Goal: Ask a question

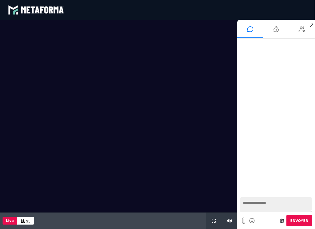
scroll to position [477, 0]
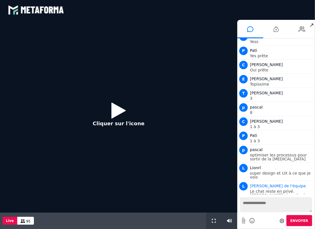
click at [119, 110] on icon at bounding box center [118, 110] width 14 height 18
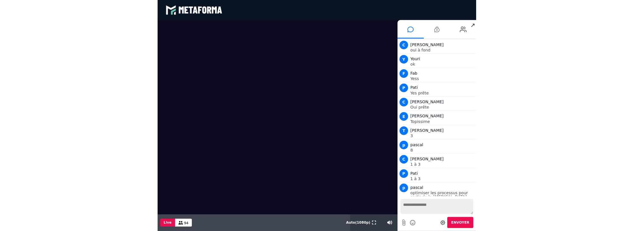
scroll to position [449, 0]
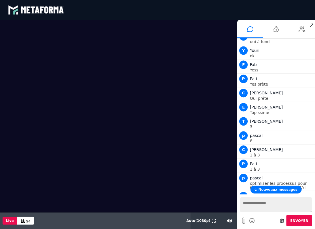
click at [313, 24] on span "↗" at bounding box center [312, 25] width 7 height 10
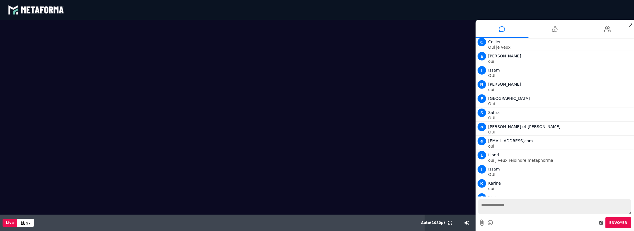
scroll to position [620, 0]
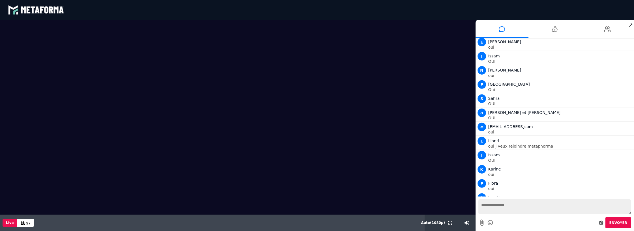
click at [315, 209] on textarea at bounding box center [554, 206] width 153 height 15
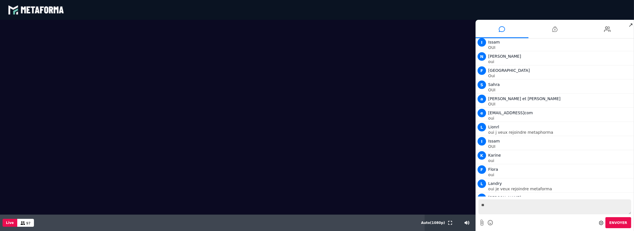
type textarea "***"
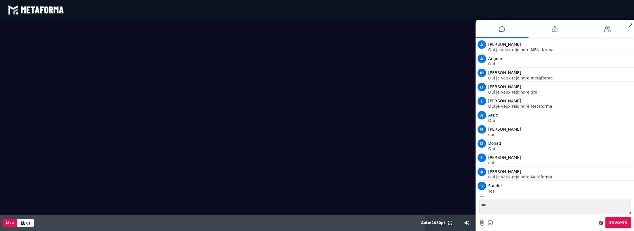
scroll to position [975, 0]
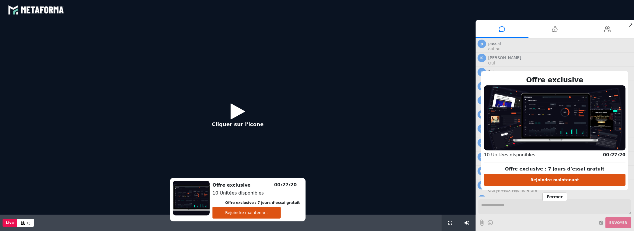
scroll to position [415, 0]
click at [236, 116] on icon at bounding box center [238, 111] width 14 height 18
